Goal: Transaction & Acquisition: Purchase product/service

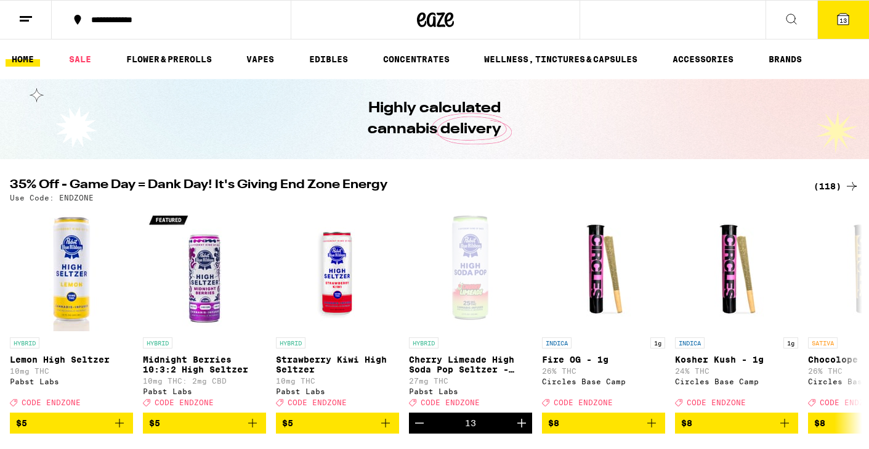
click at [784, 18] on icon at bounding box center [791, 19] width 15 height 15
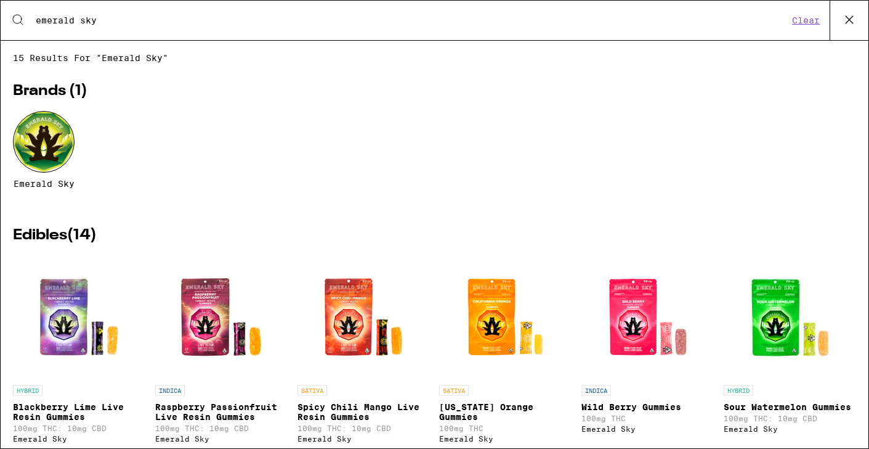
type input "emerald sky"
click at [53, 146] on div at bounding box center [44, 142] width 62 height 62
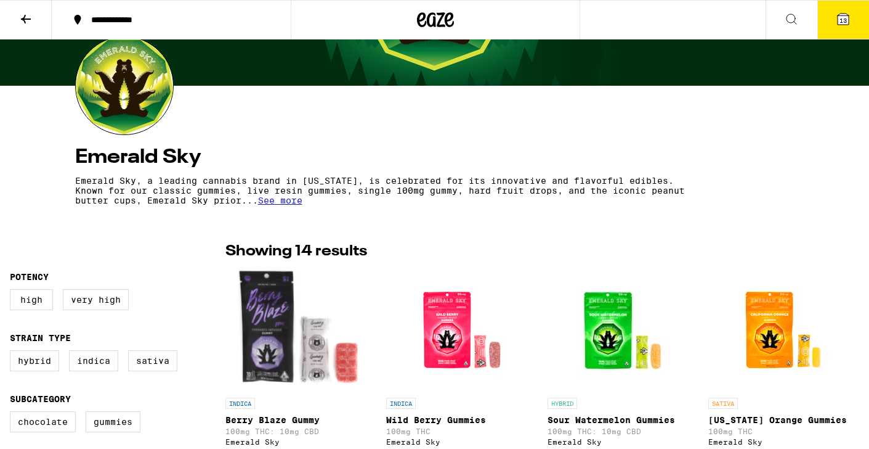
scroll to position [115, 0]
